Goal: Task Accomplishment & Management: Use online tool/utility

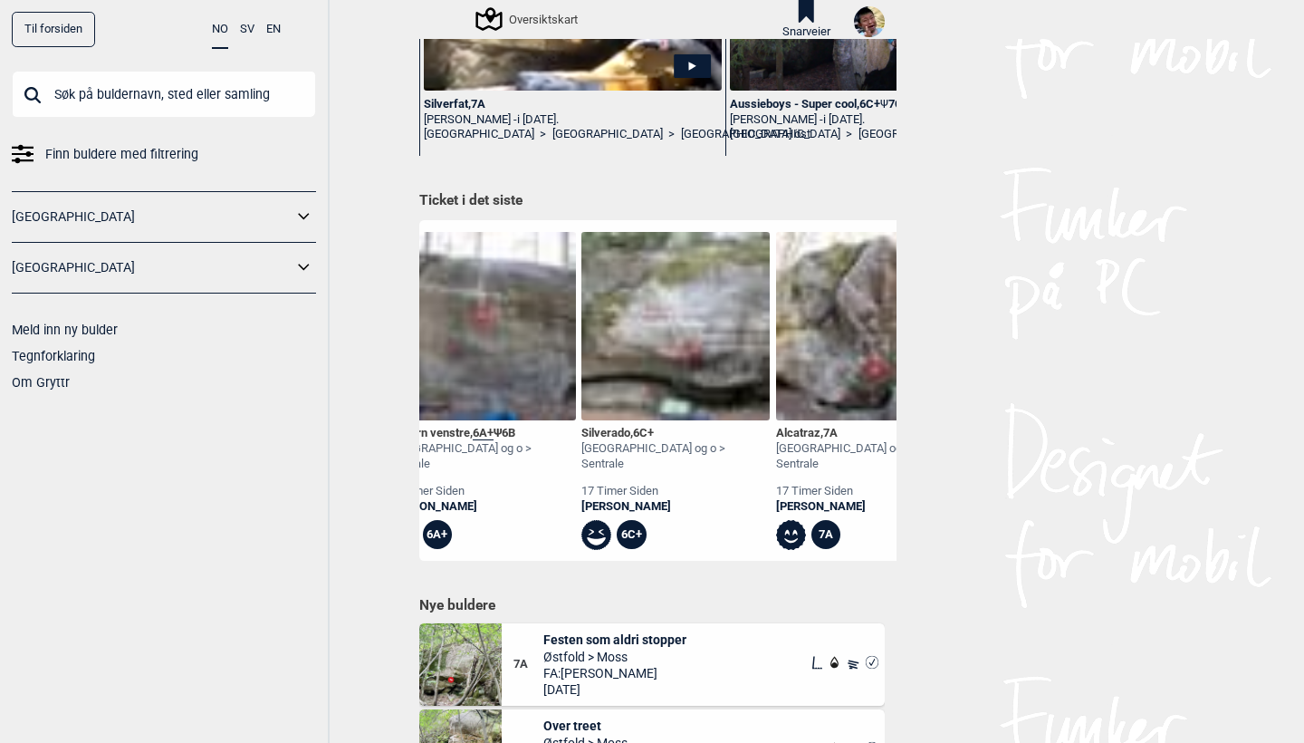
scroll to position [0, 5319]
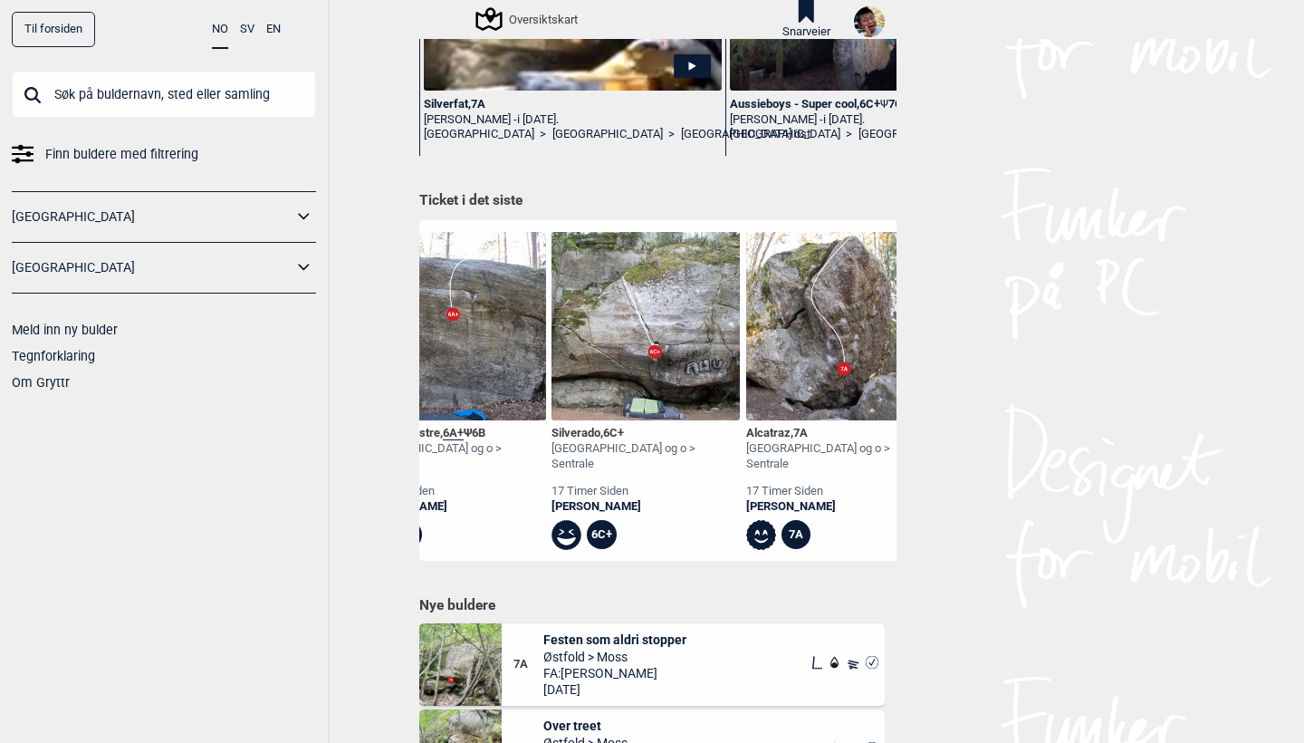
click at [570, 427] on div "Silverado , 6C+" at bounding box center [646, 433] width 188 height 15
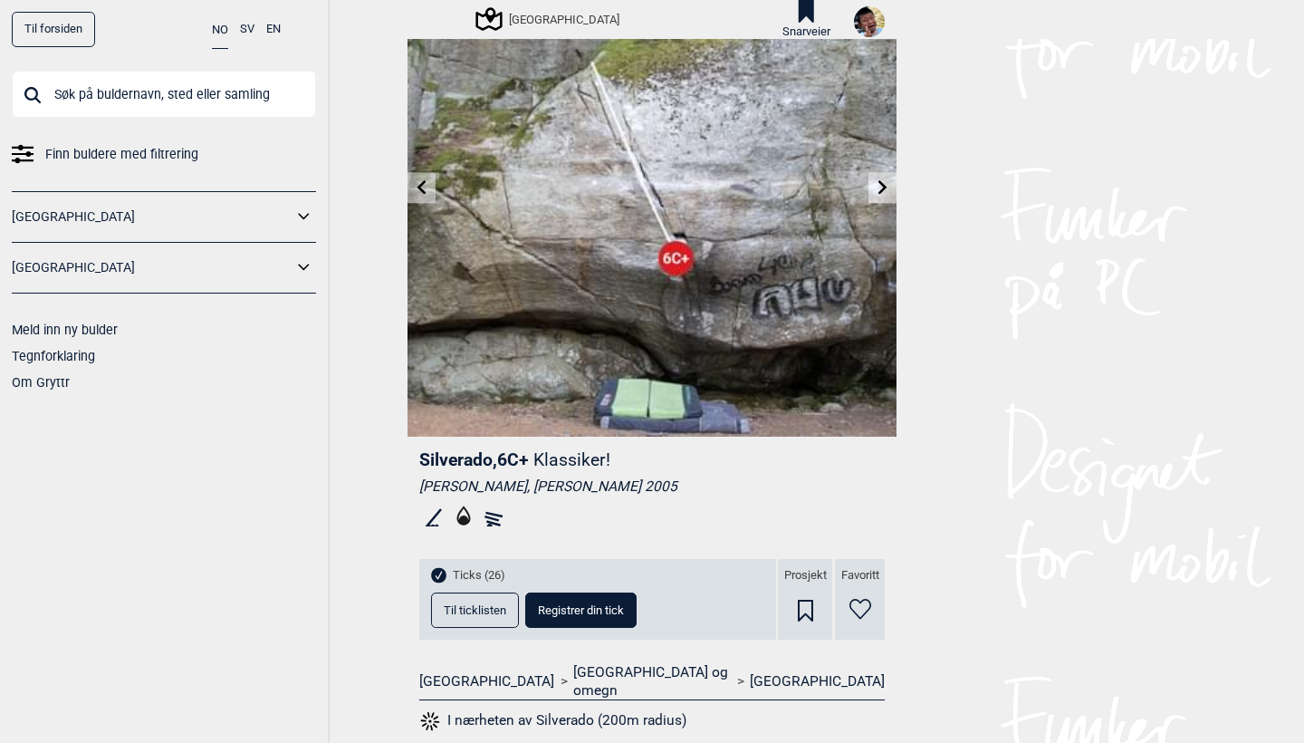
scroll to position [197, 0]
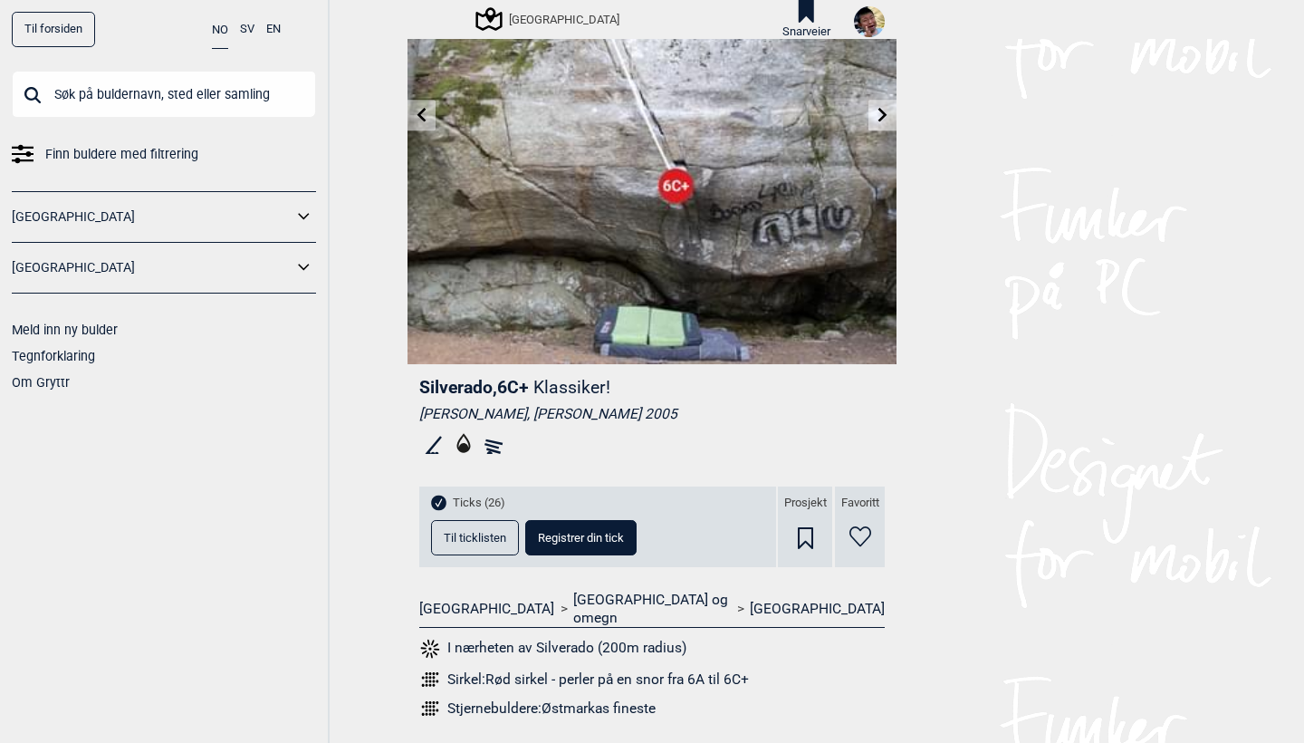
click at [478, 532] on span "Til ticklisten" at bounding box center [475, 538] width 62 height 12
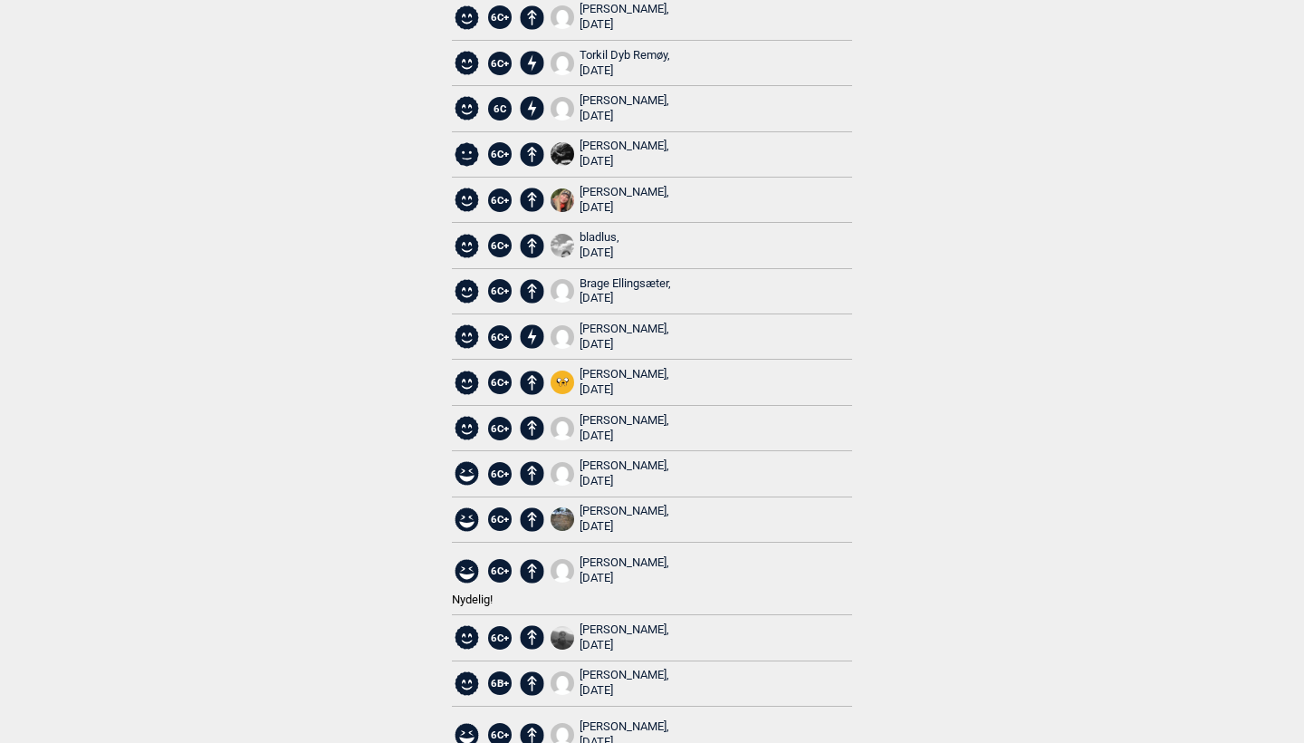
scroll to position [686, 0]
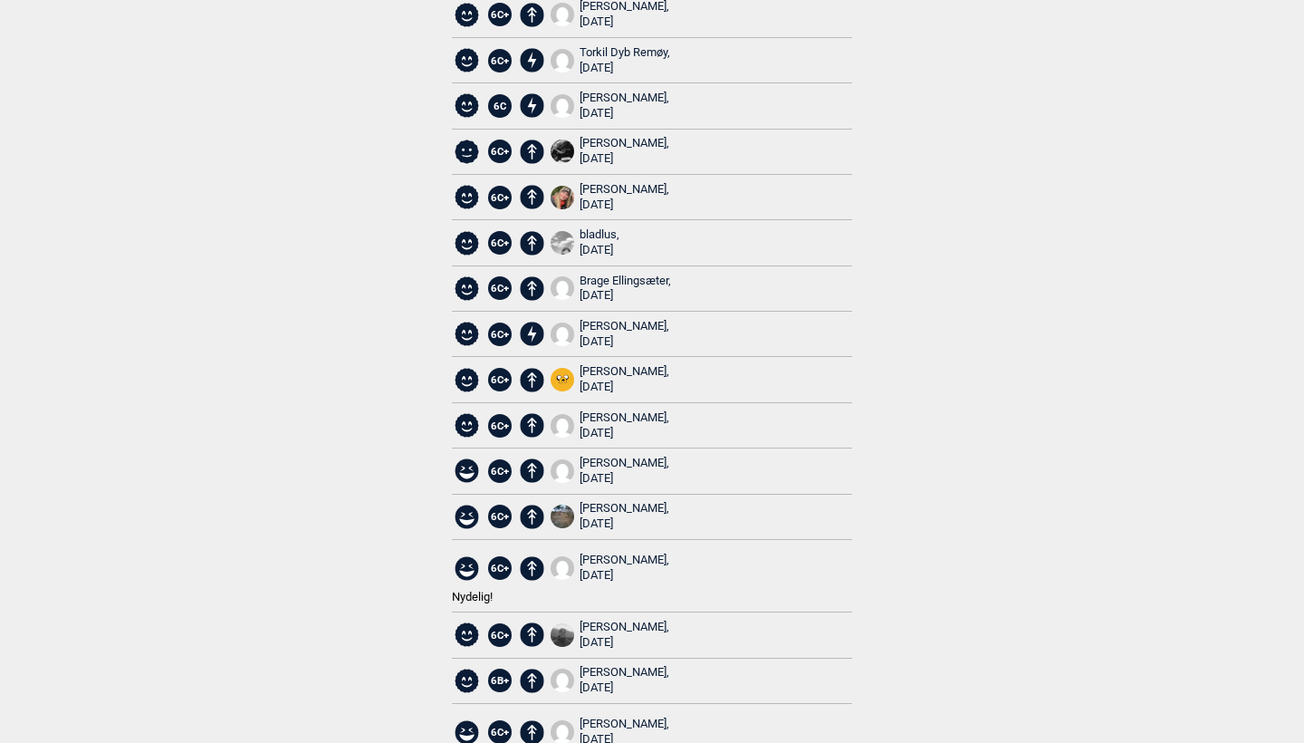
click at [608, 716] on div "[PERSON_NAME], [DATE]" at bounding box center [625, 731] width 90 height 31
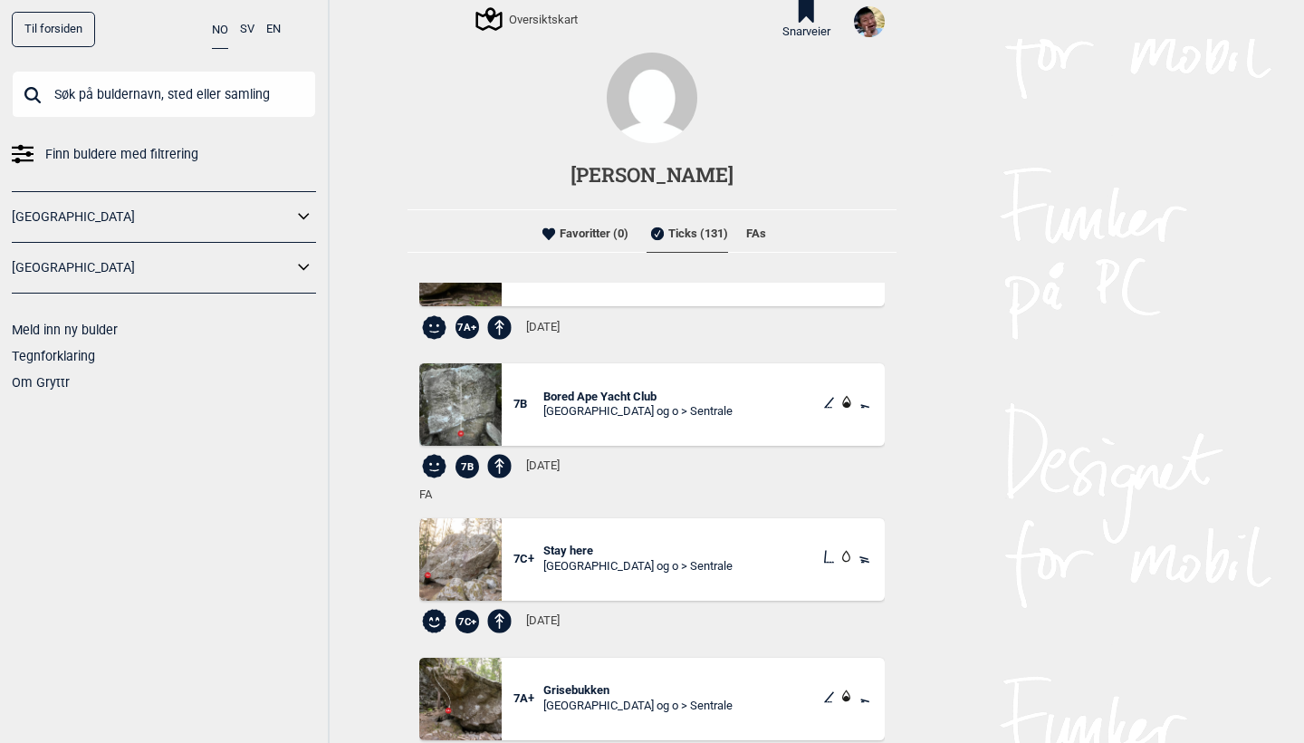
scroll to position [3711, 0]
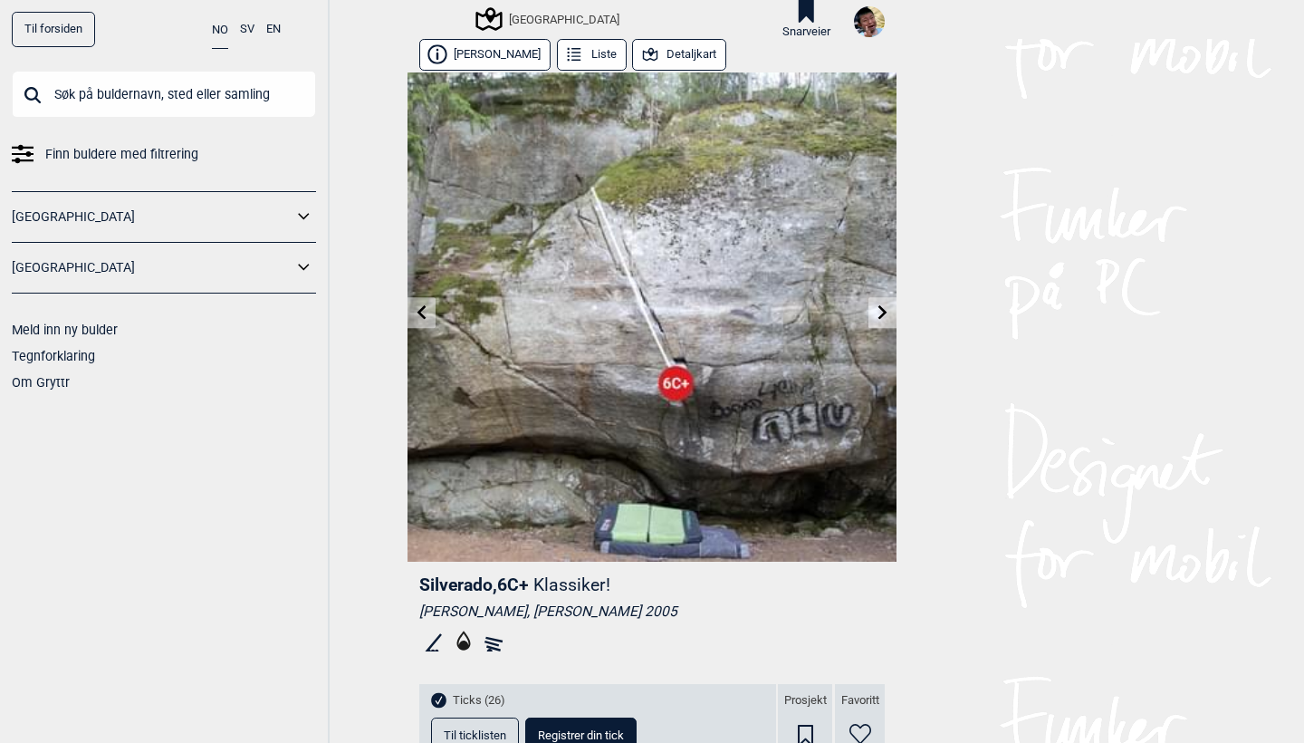
click at [465, 731] on span "Til ticklisten" at bounding box center [475, 735] width 62 height 12
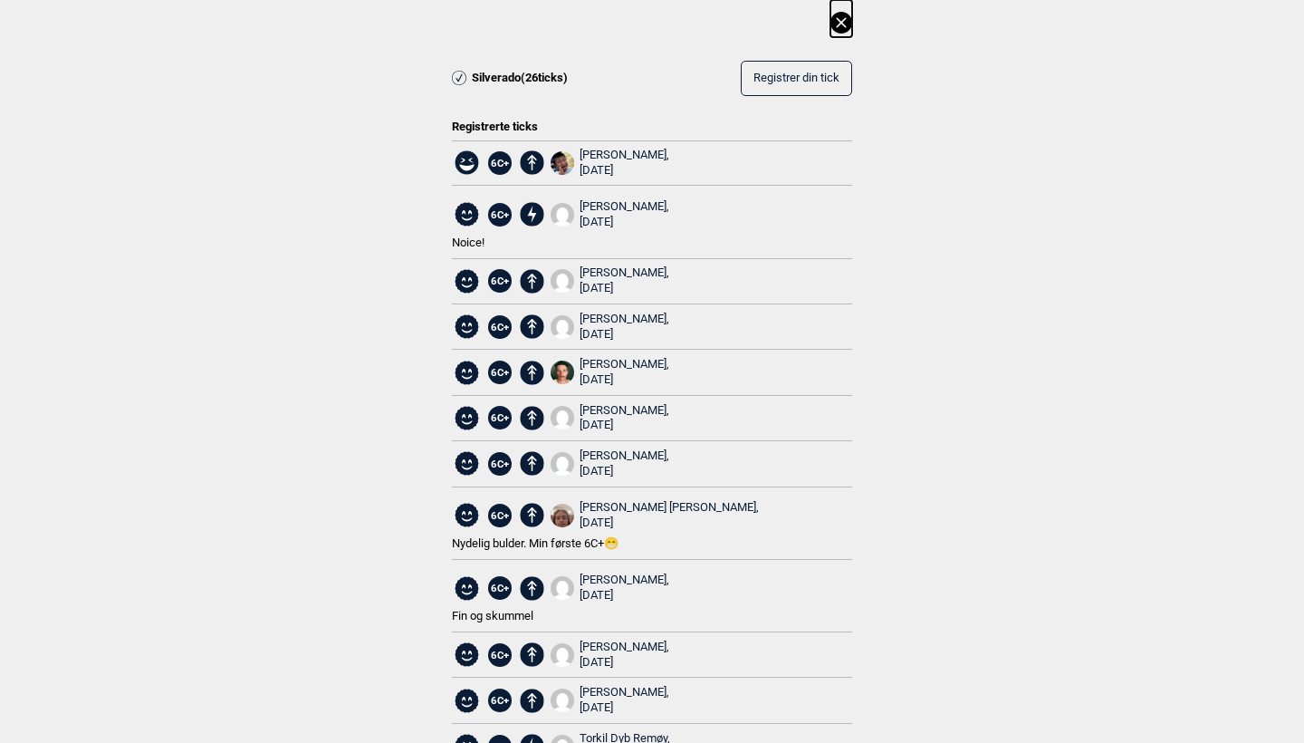
click at [841, 25] on icon at bounding box center [842, 23] width 22 height 22
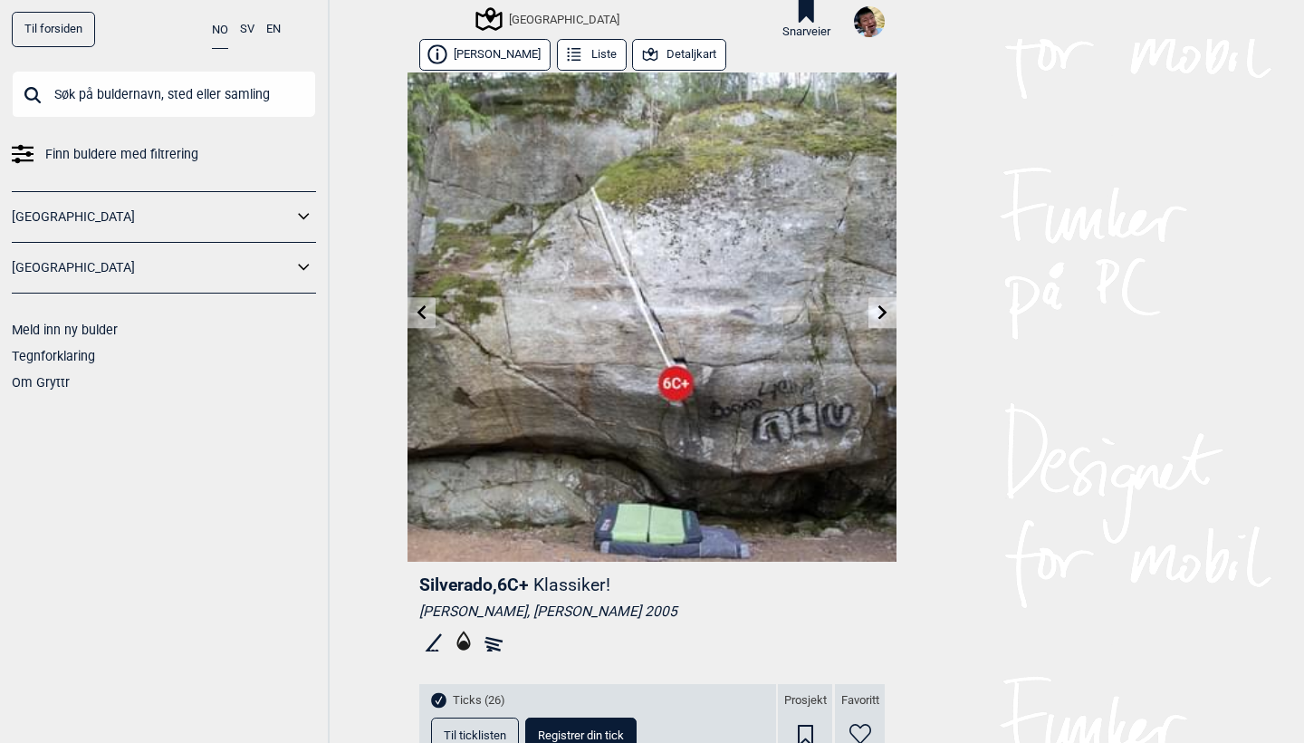
click at [584, 718] on button "Registrer din tick" at bounding box center [580, 734] width 111 height 35
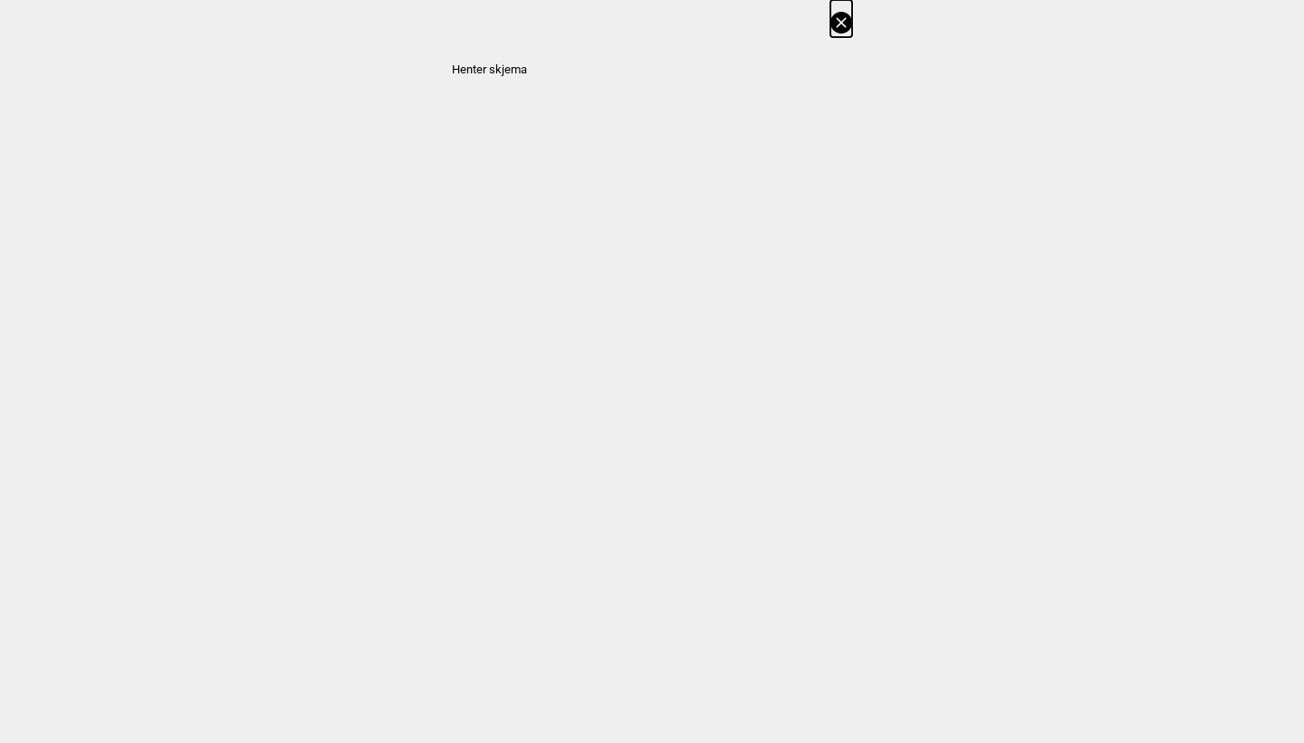
select select "95"
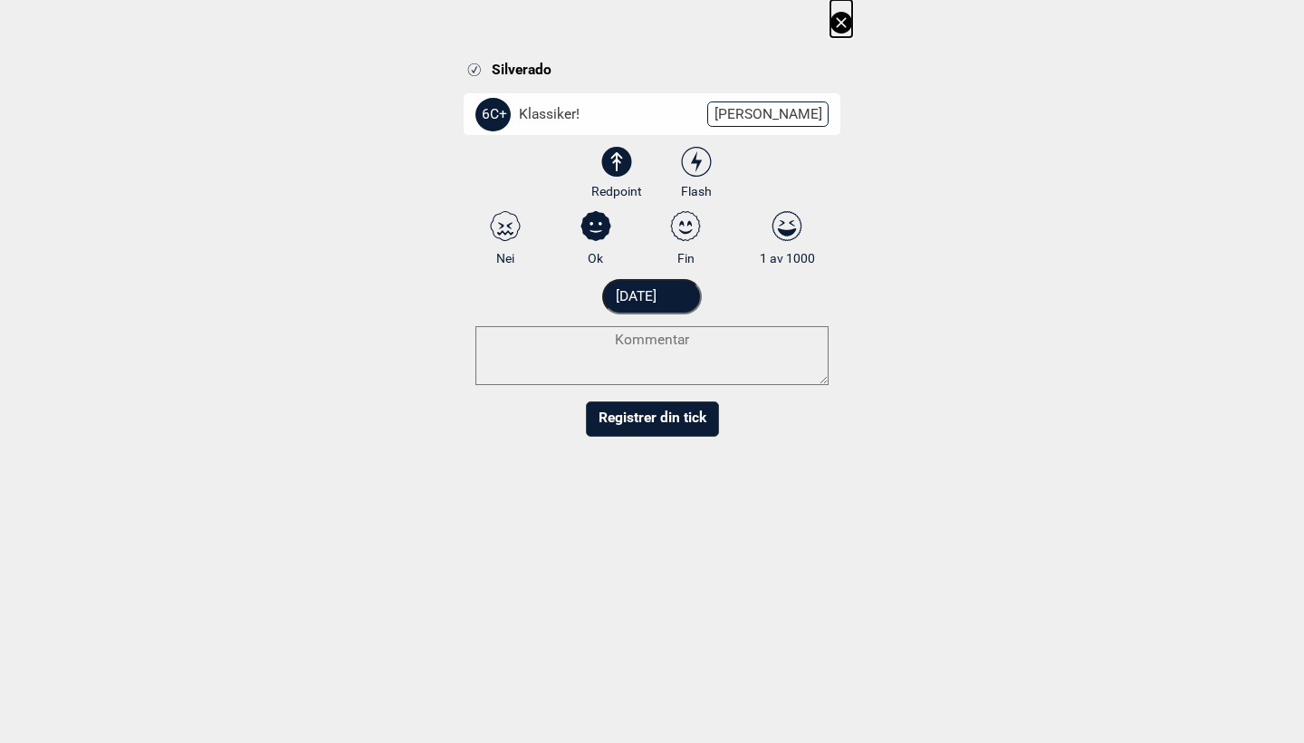
click at [845, 30] on icon at bounding box center [842, 23] width 22 height 22
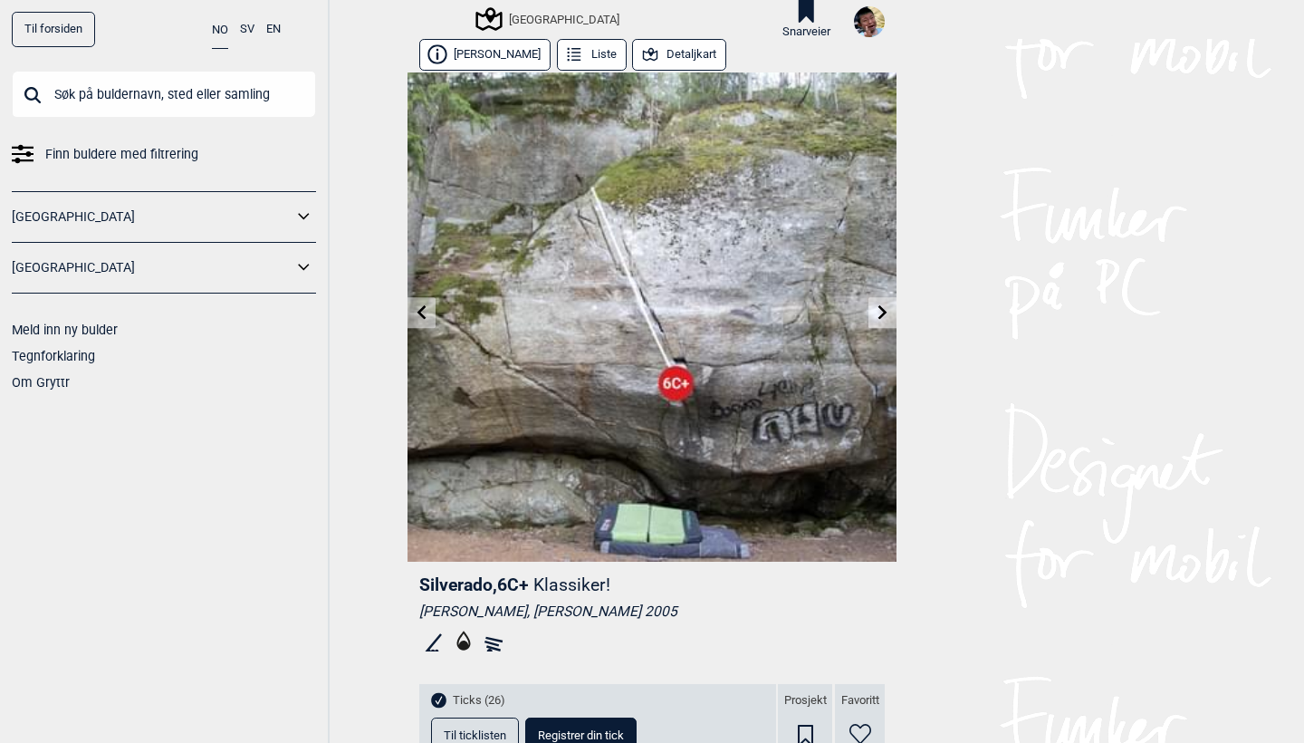
click at [66, 32] on link "Til forsiden" at bounding box center [53, 29] width 83 height 35
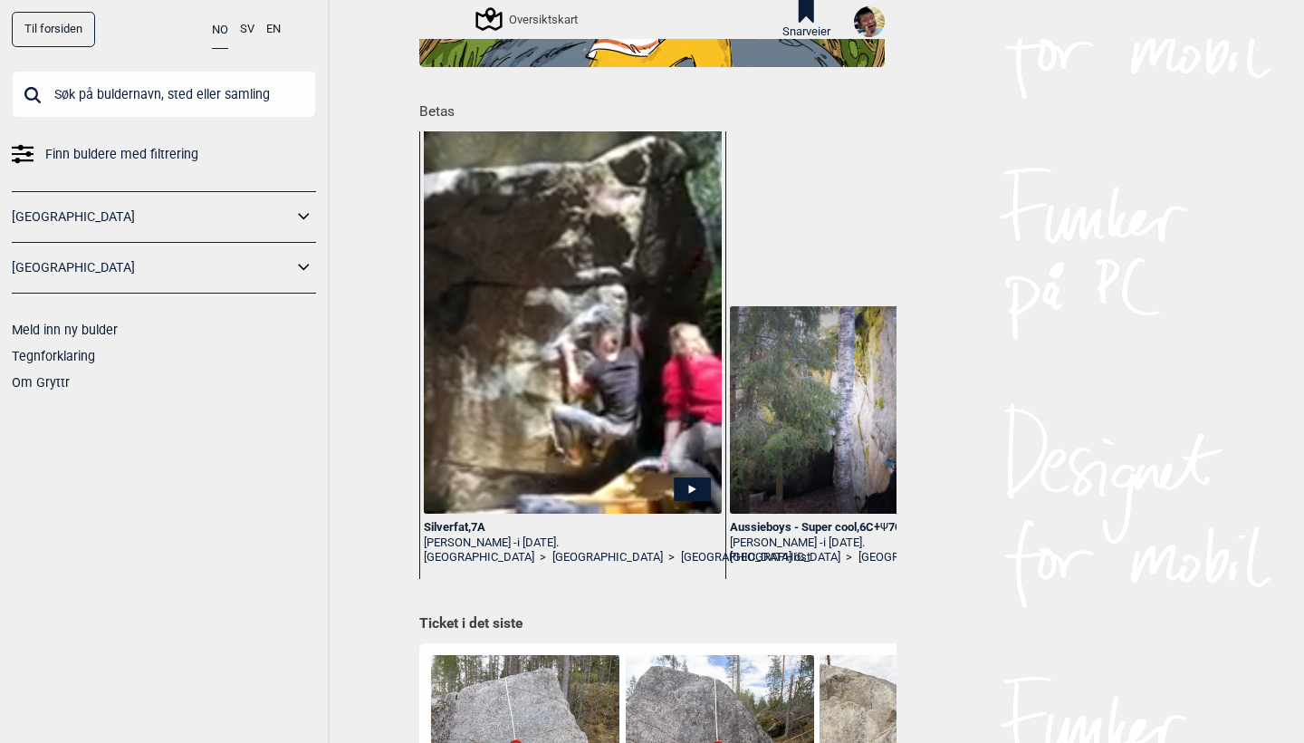
scroll to position [238, 0]
